Goal: Task Accomplishment & Management: Manage account settings

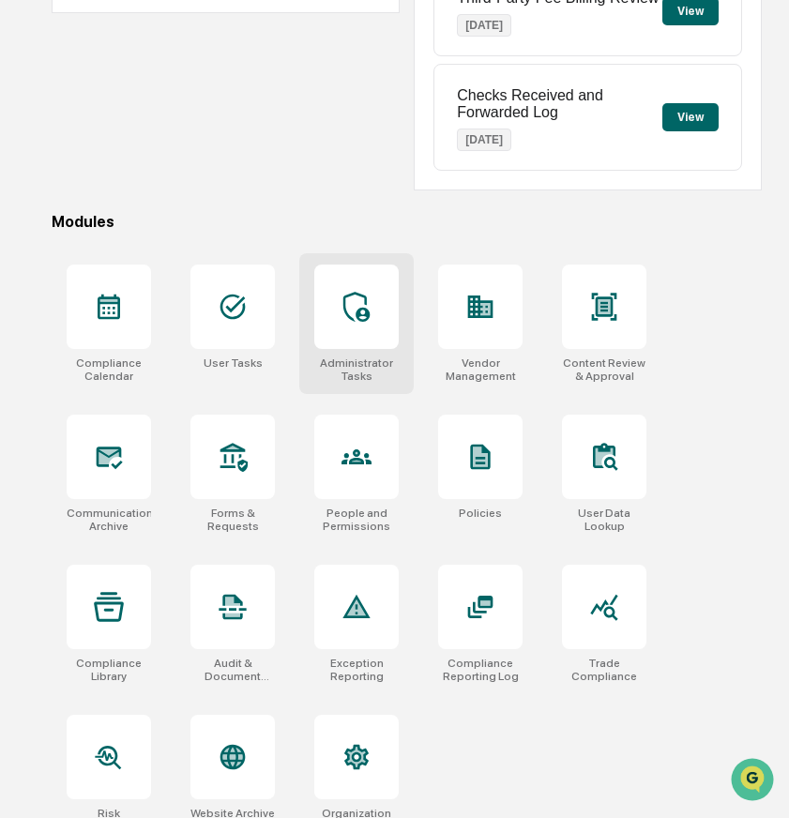
scroll to position [426, 0]
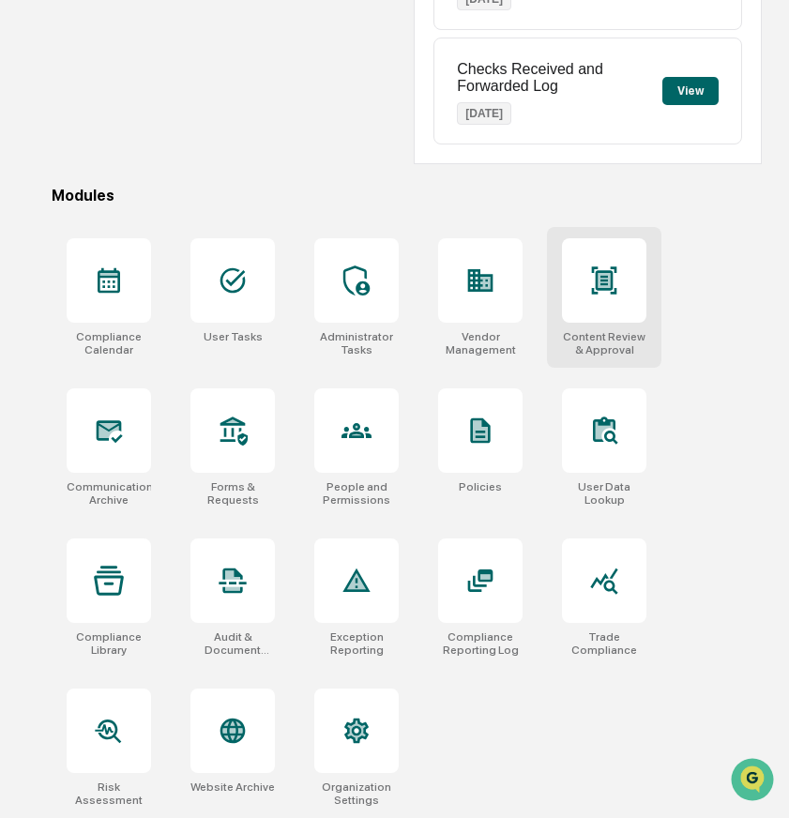
click at [605, 309] on div at bounding box center [604, 280] width 84 height 84
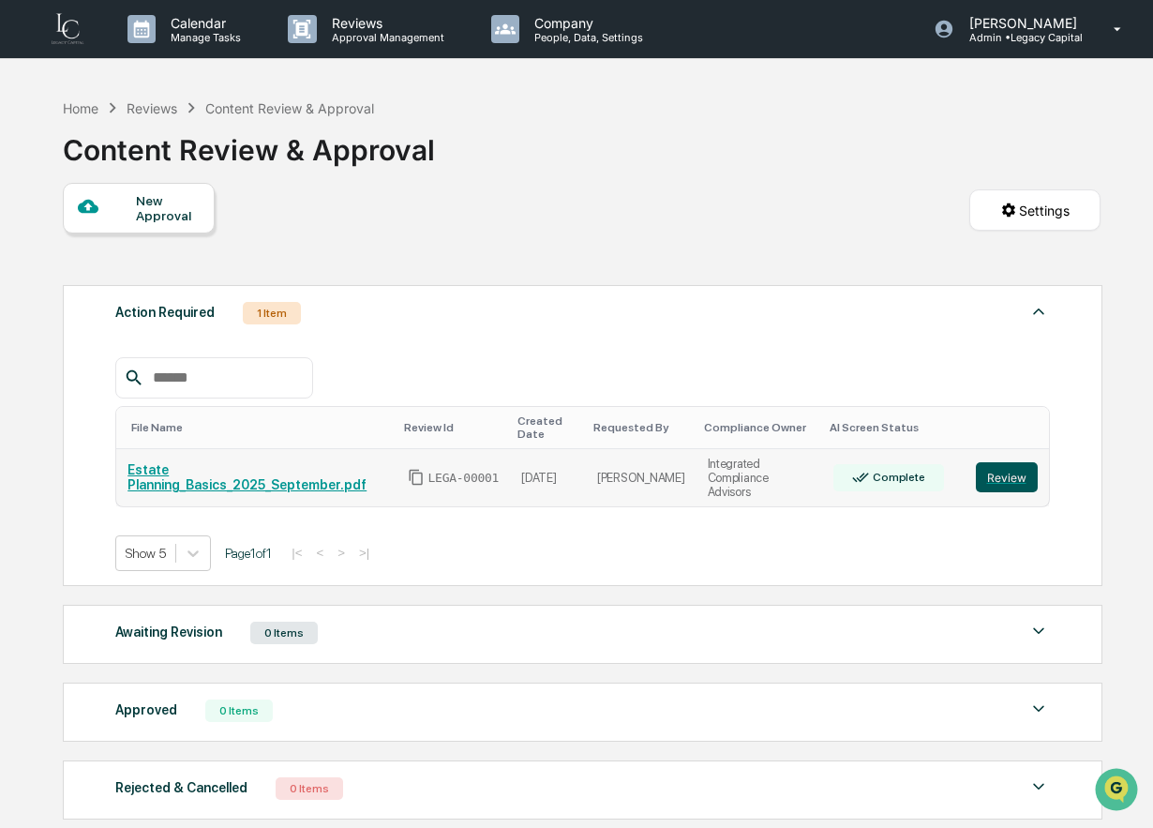
click at [788, 471] on button "Review" at bounding box center [1007, 477] width 62 height 30
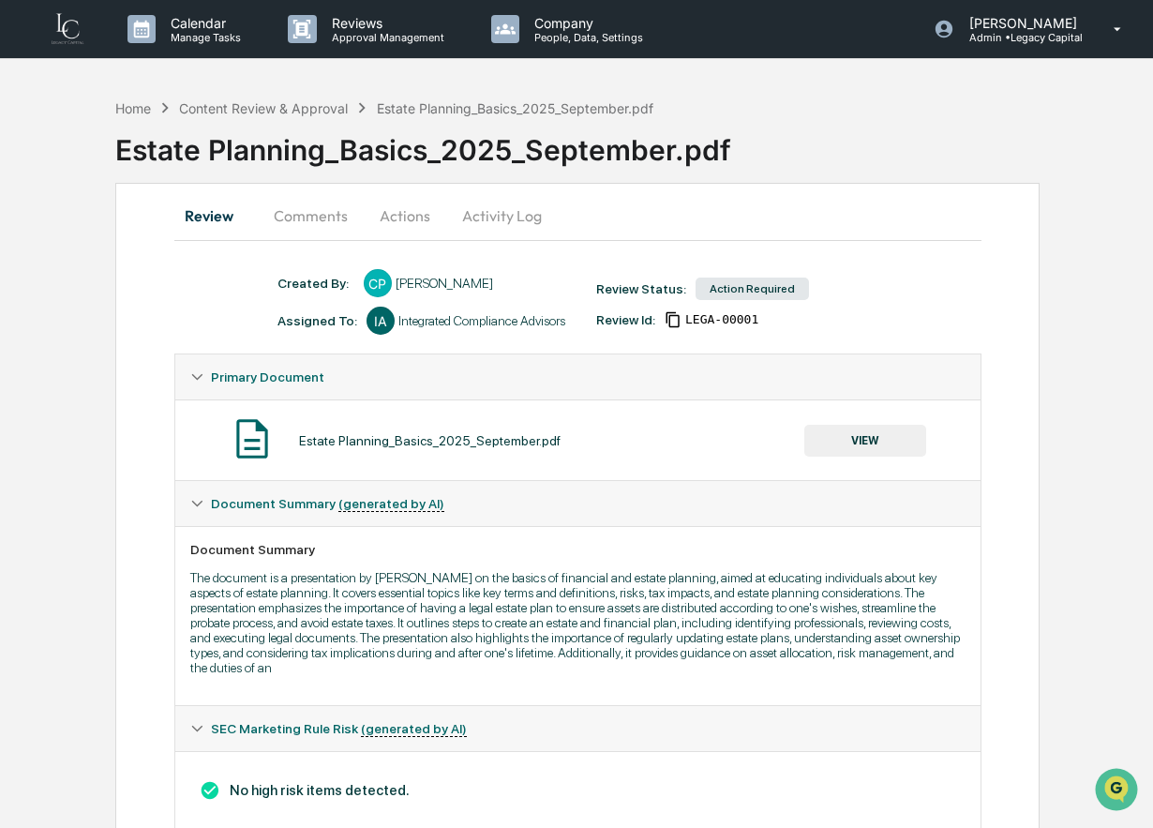
click at [842, 443] on button "VIEW" at bounding box center [866, 441] width 122 height 32
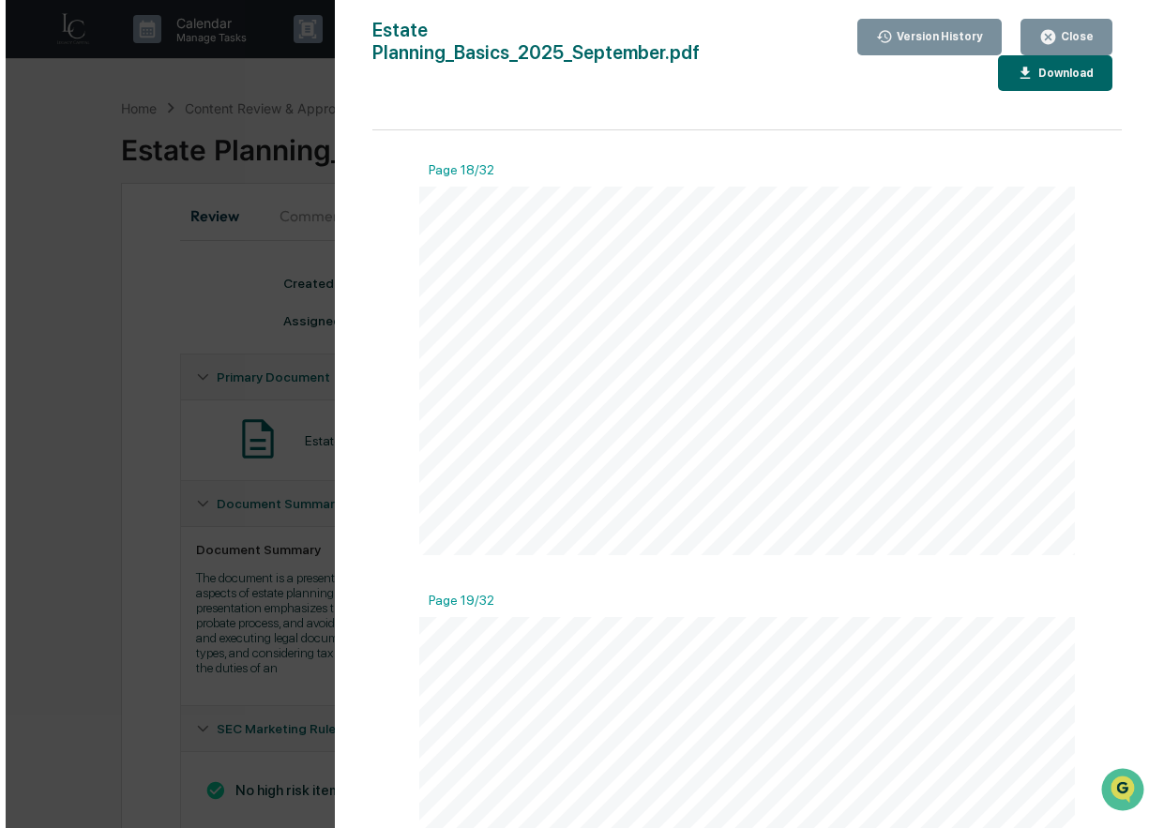
scroll to position [7308, 0]
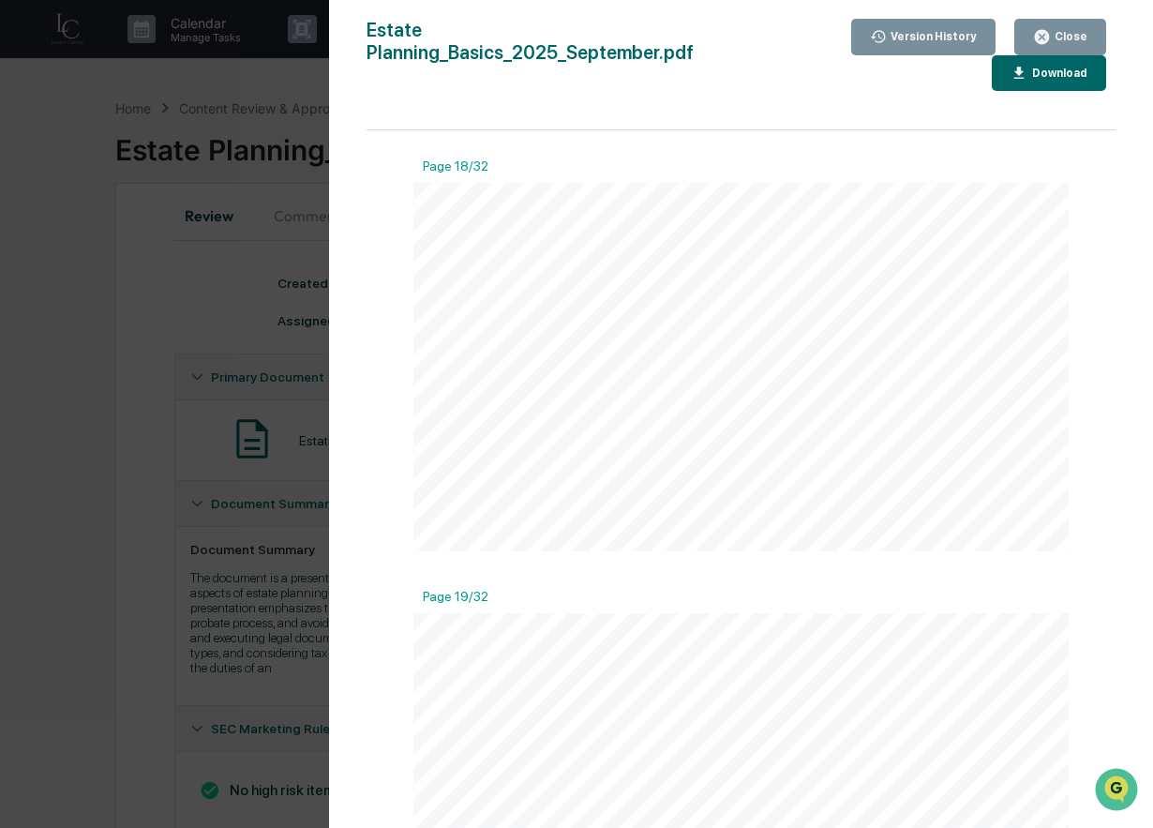
click at [204, 449] on div "Version History 09/18/2025, 04:32 PM Crystal Prachyl Estate Planning_Basics_202…" at bounding box center [576, 414] width 1153 height 828
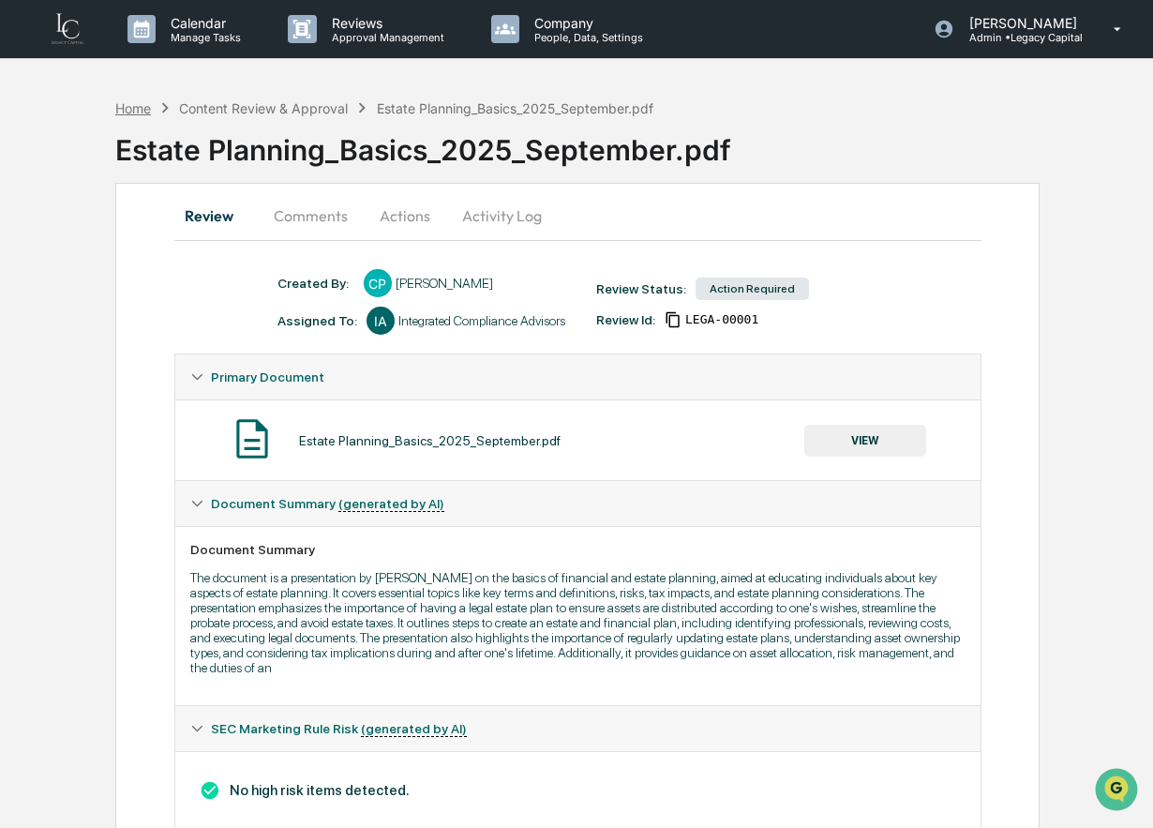
click at [120, 111] on div "Home" at bounding box center [133, 108] width 36 height 16
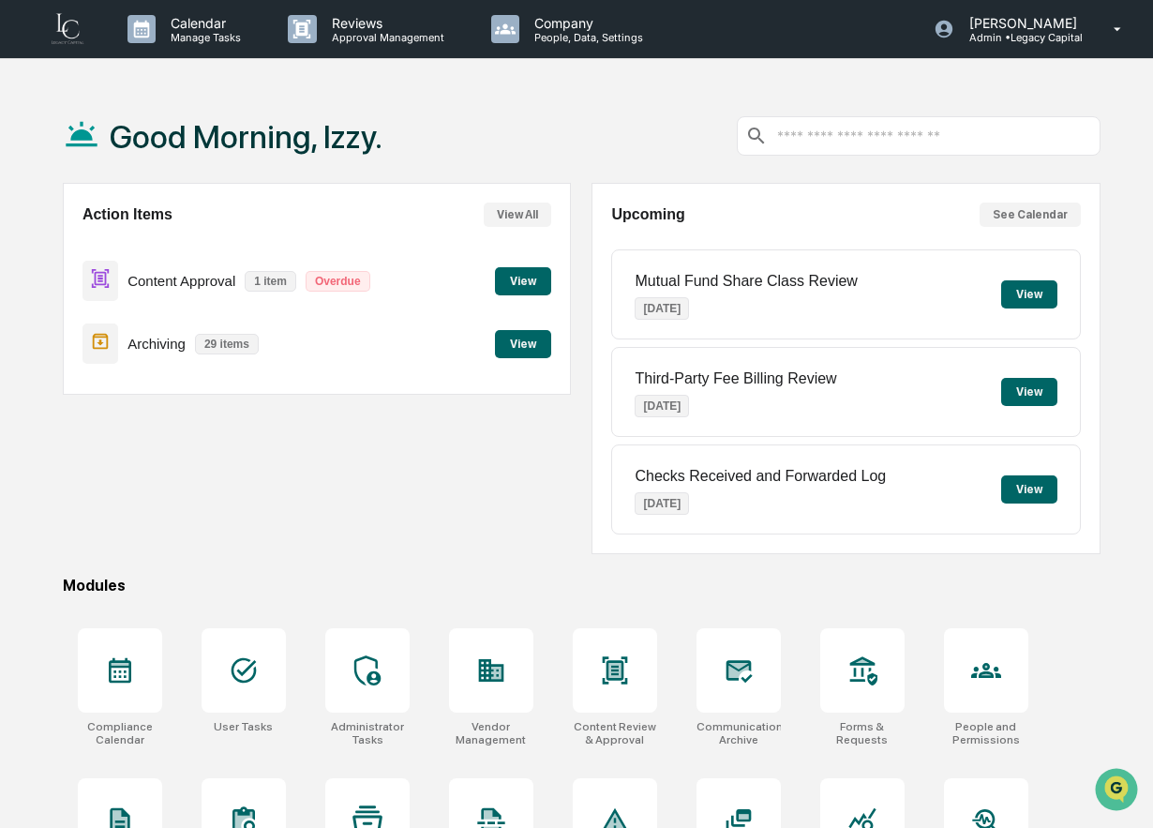
click at [843, 133] on input "text" at bounding box center [933, 137] width 316 height 18
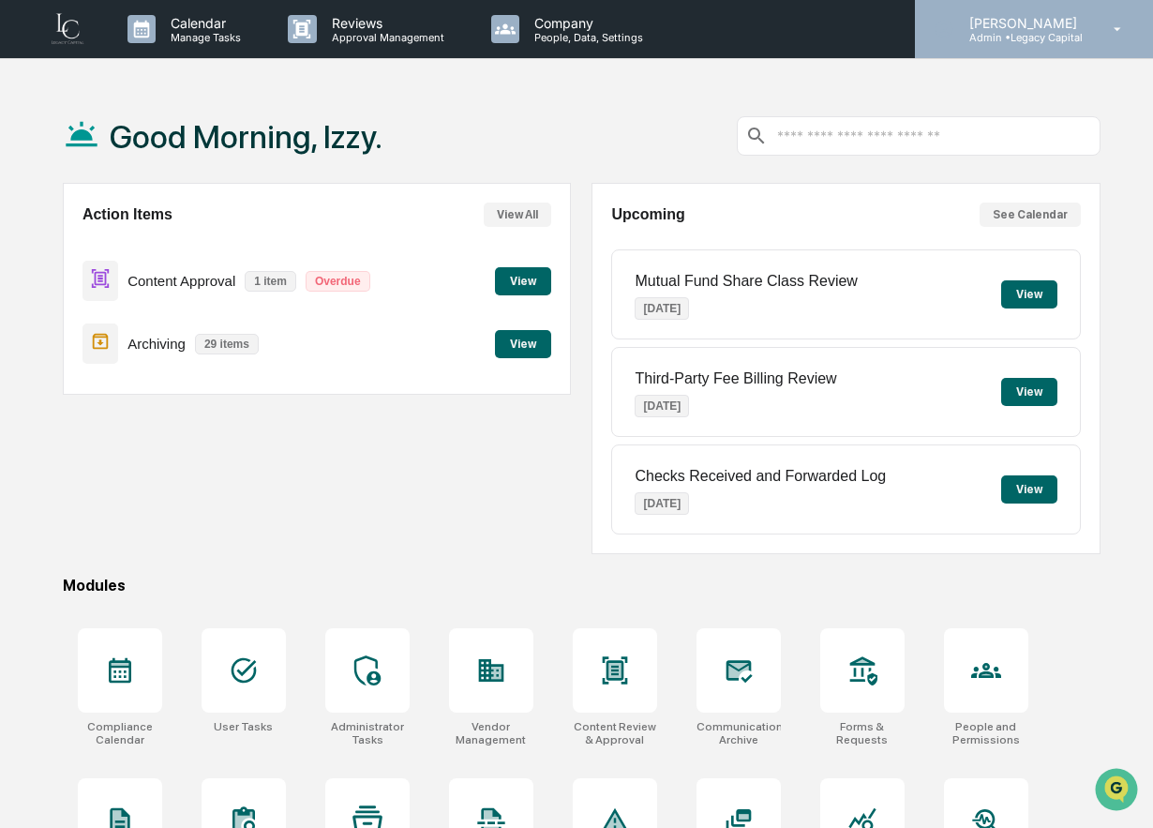
click at [1036, 22] on p "[PERSON_NAME]" at bounding box center [1021, 23] width 132 height 16
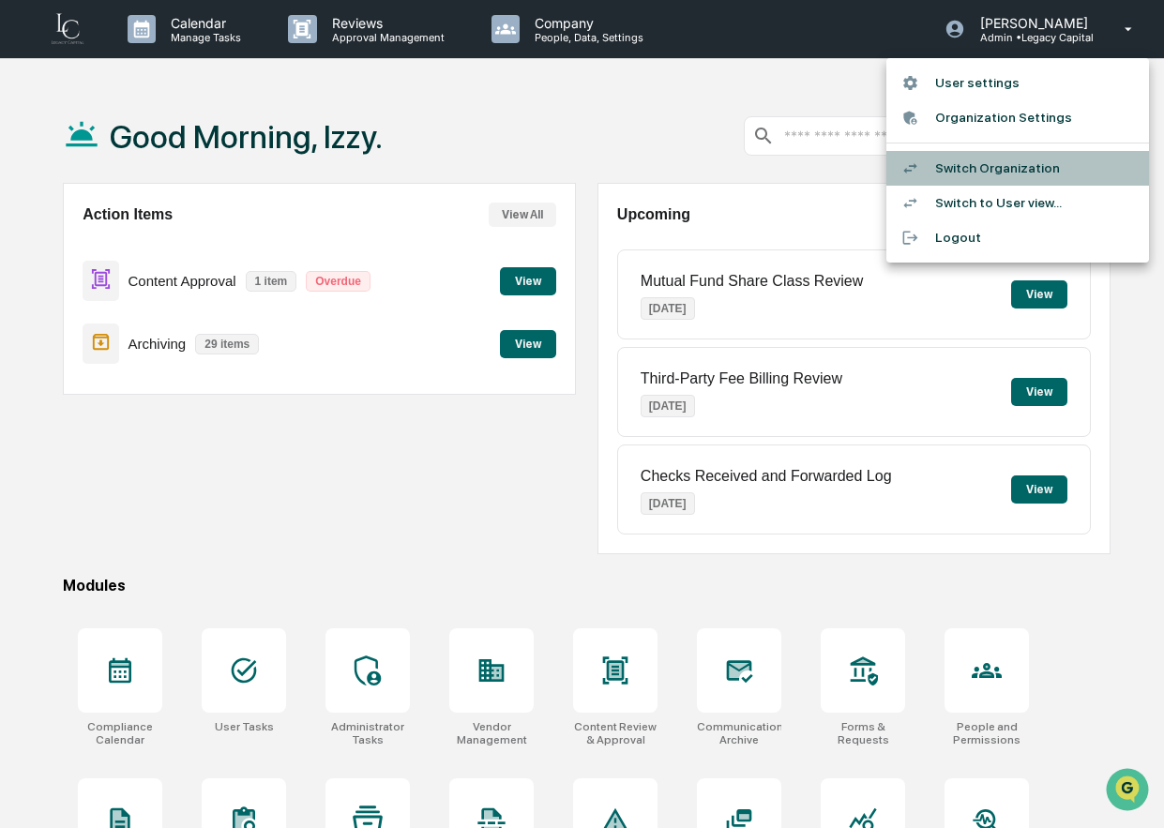
click at [991, 176] on li "Switch Organization" at bounding box center [1017, 168] width 263 height 35
